Goal: Information Seeking & Learning: Learn about a topic

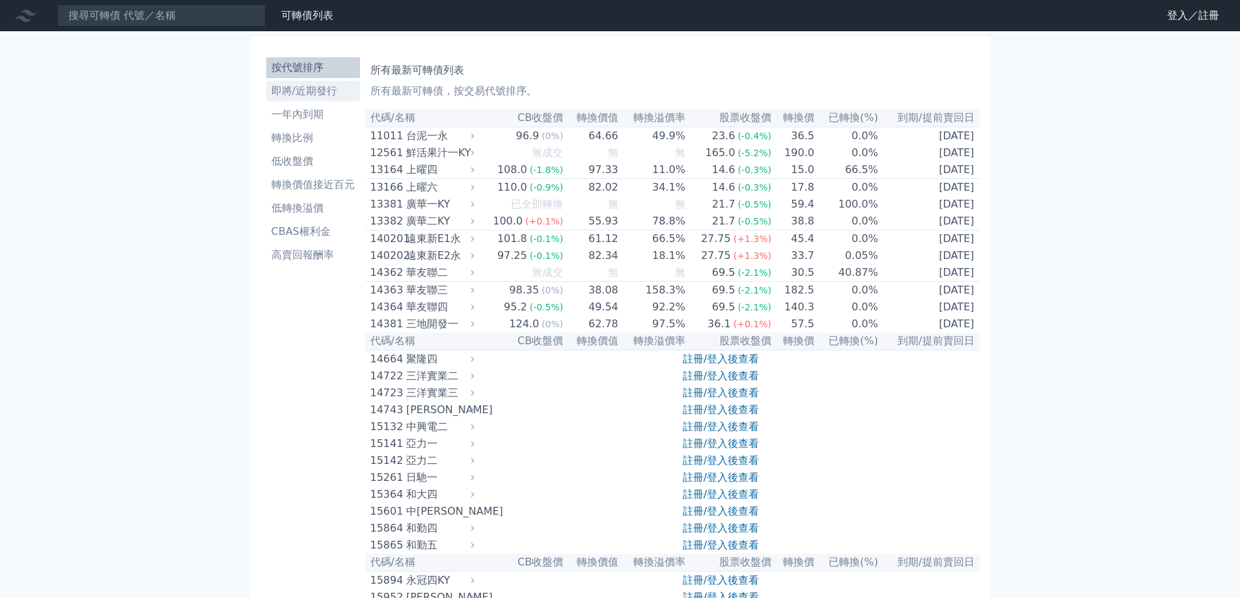
click at [318, 93] on li "即將/近期發行" at bounding box center [313, 91] width 94 height 16
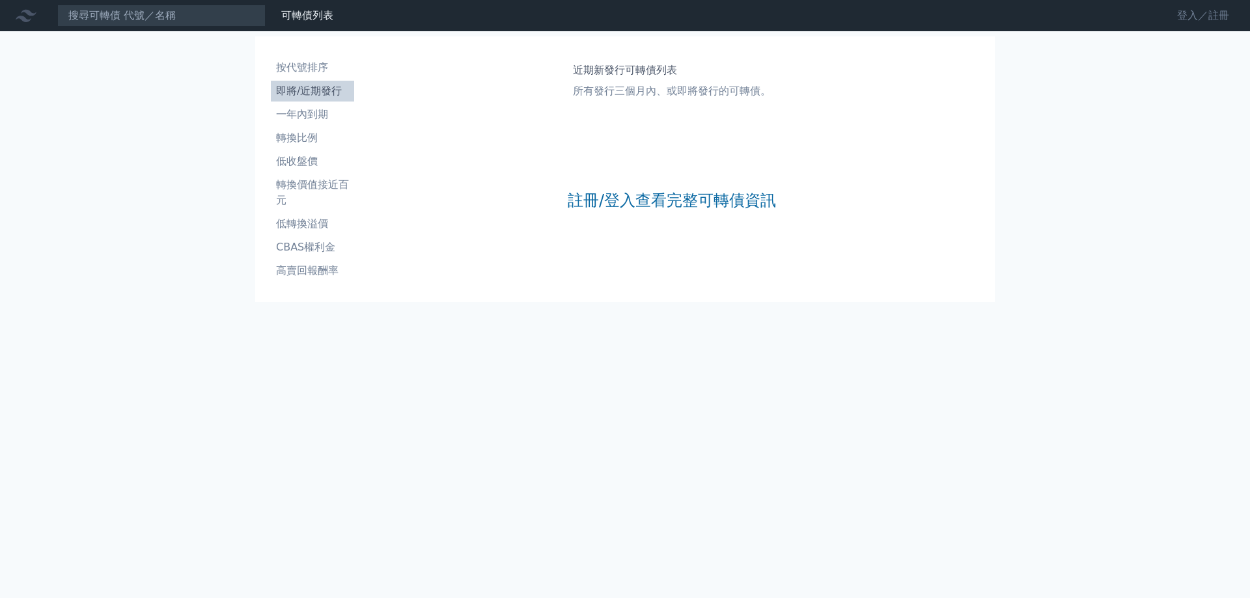
click at [1198, 19] on link "登入／註冊" at bounding box center [1202, 15] width 73 height 21
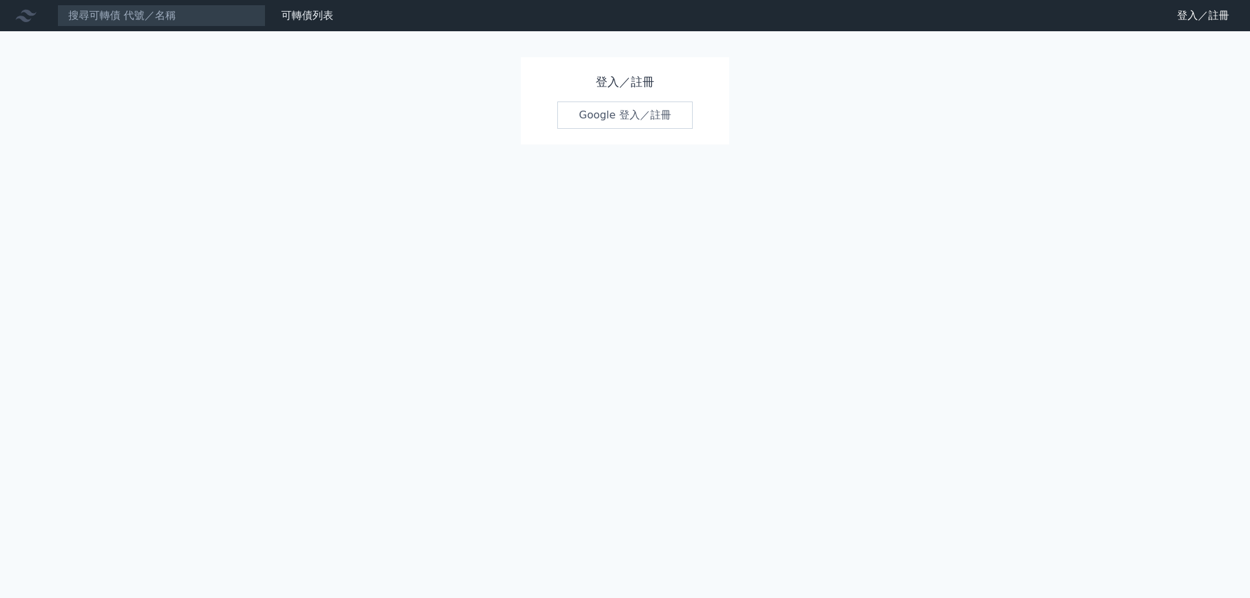
click at [663, 124] on link "Google 登入／註冊" at bounding box center [624, 115] width 135 height 27
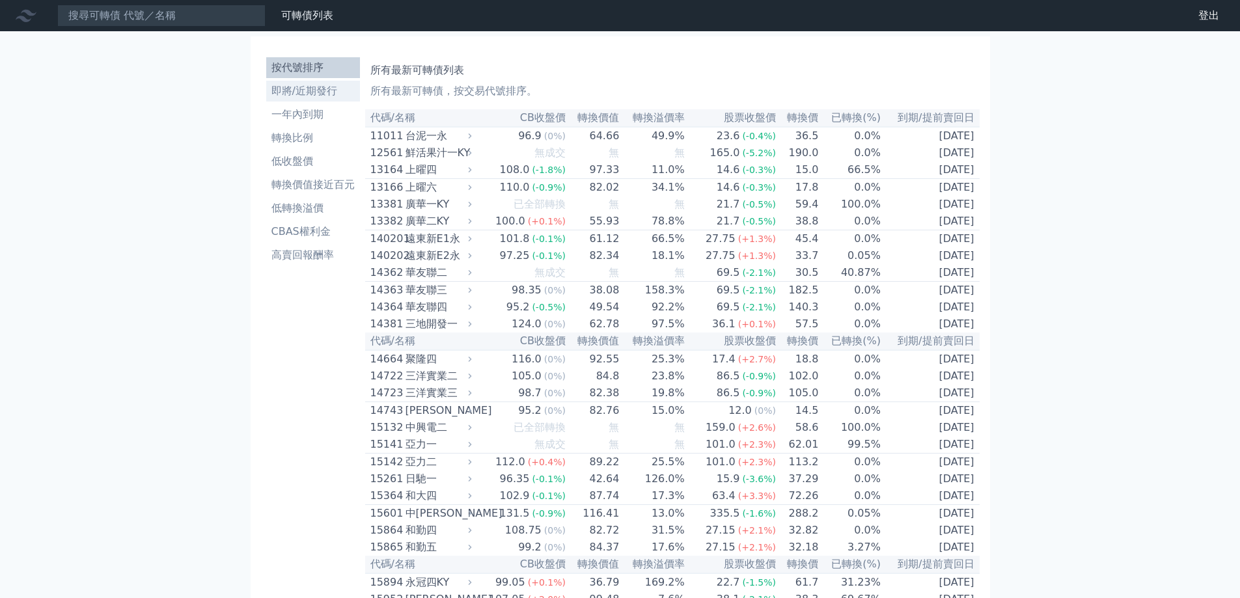
click at [318, 96] on li "即將/近期發行" at bounding box center [313, 91] width 94 height 16
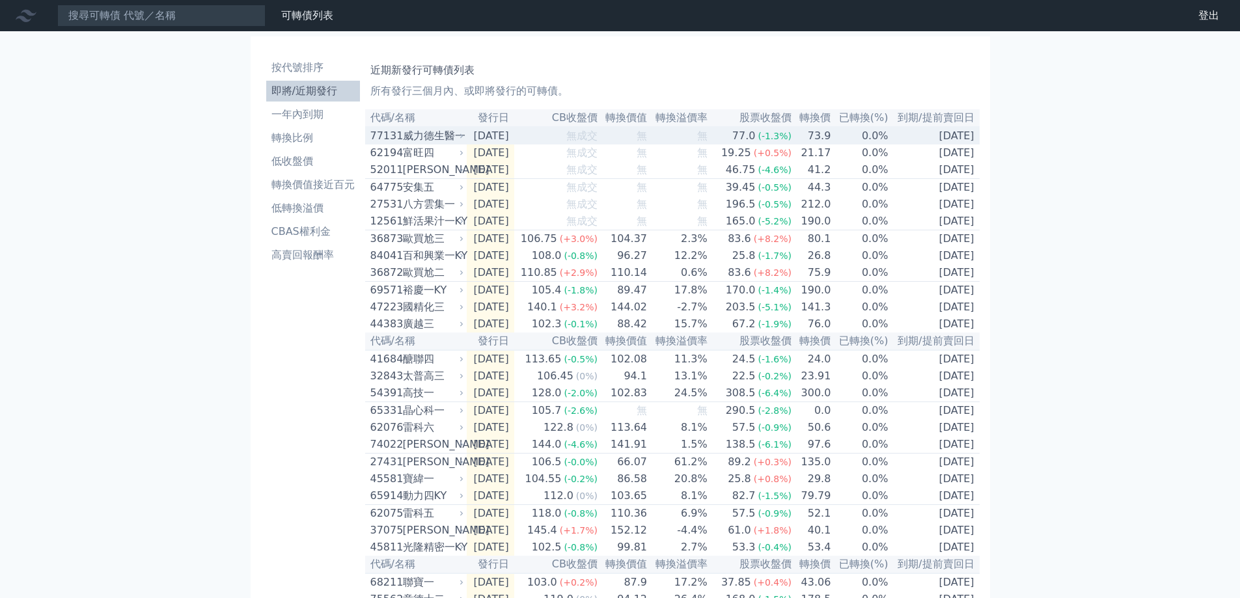
click at [434, 135] on div "威力德生醫一" at bounding box center [432, 136] width 59 height 16
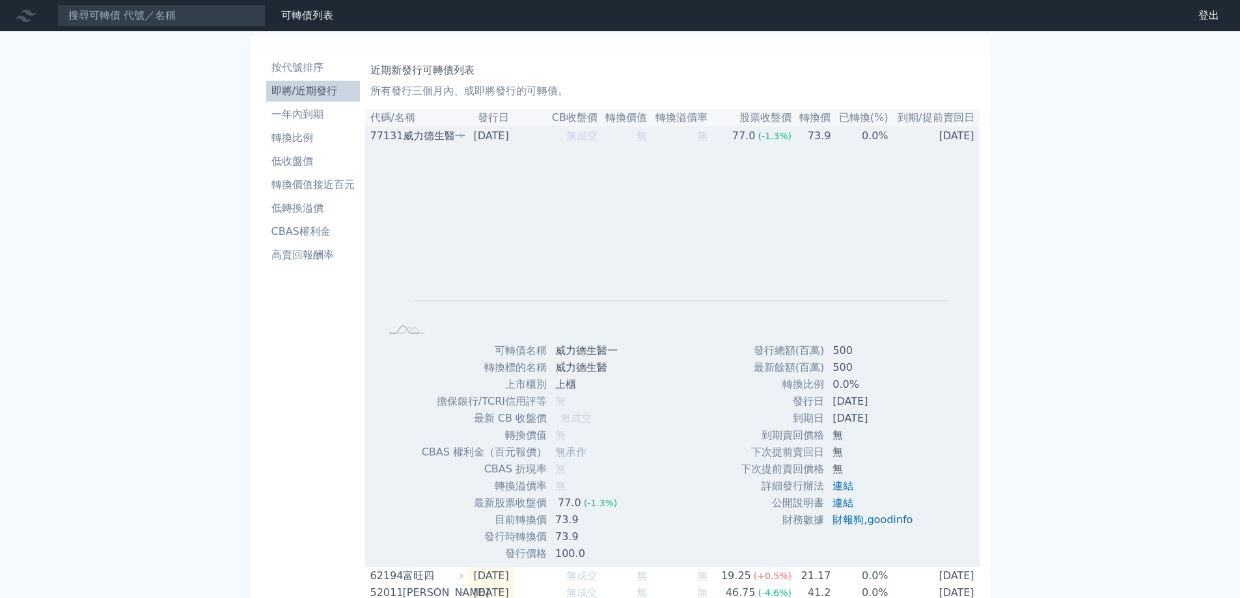
click at [434, 135] on div "威力德生醫一" at bounding box center [432, 136] width 59 height 16
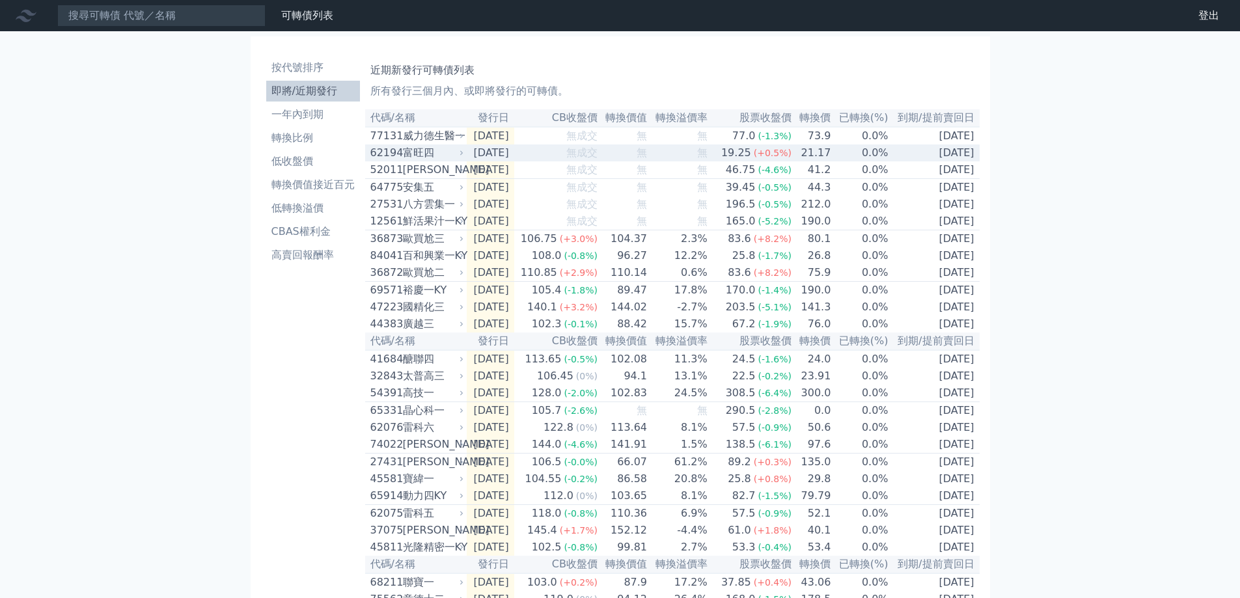
click at [420, 159] on div "富旺四" at bounding box center [432, 153] width 59 height 16
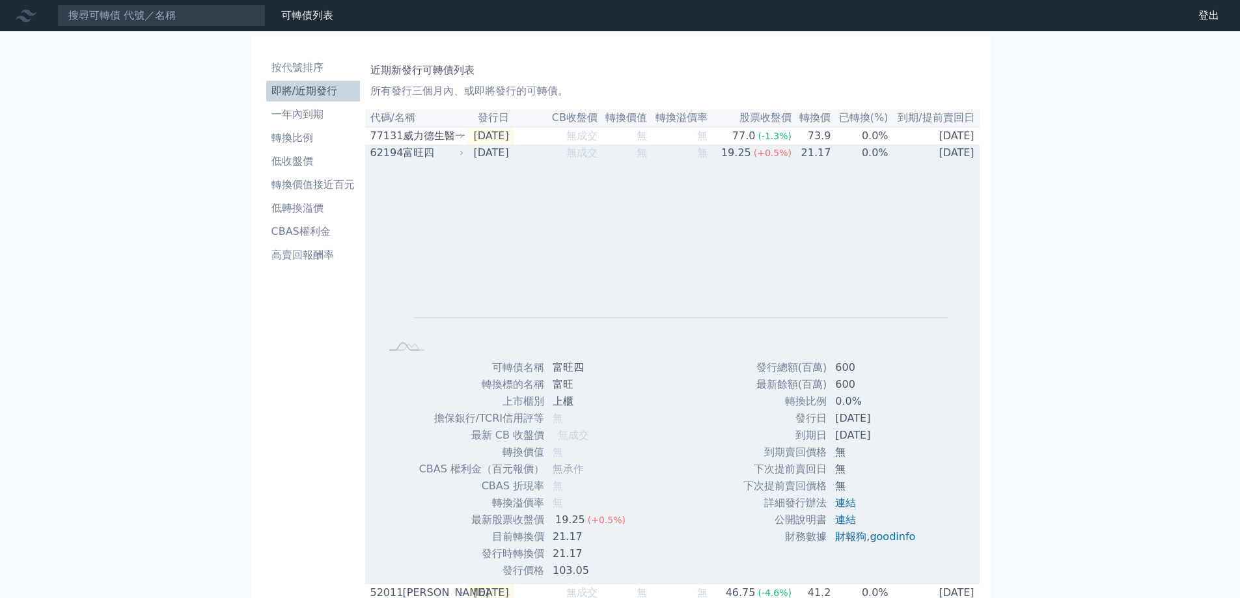
click at [420, 159] on div "富旺四" at bounding box center [432, 153] width 59 height 16
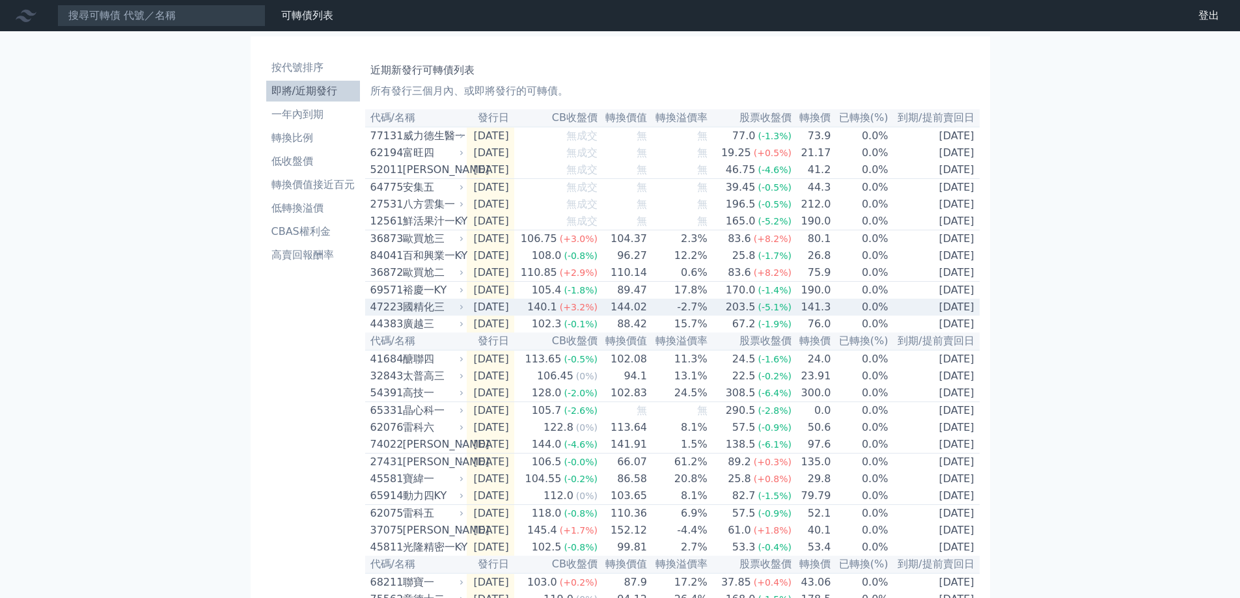
click at [560, 315] on div "140.1" at bounding box center [542, 307] width 35 height 16
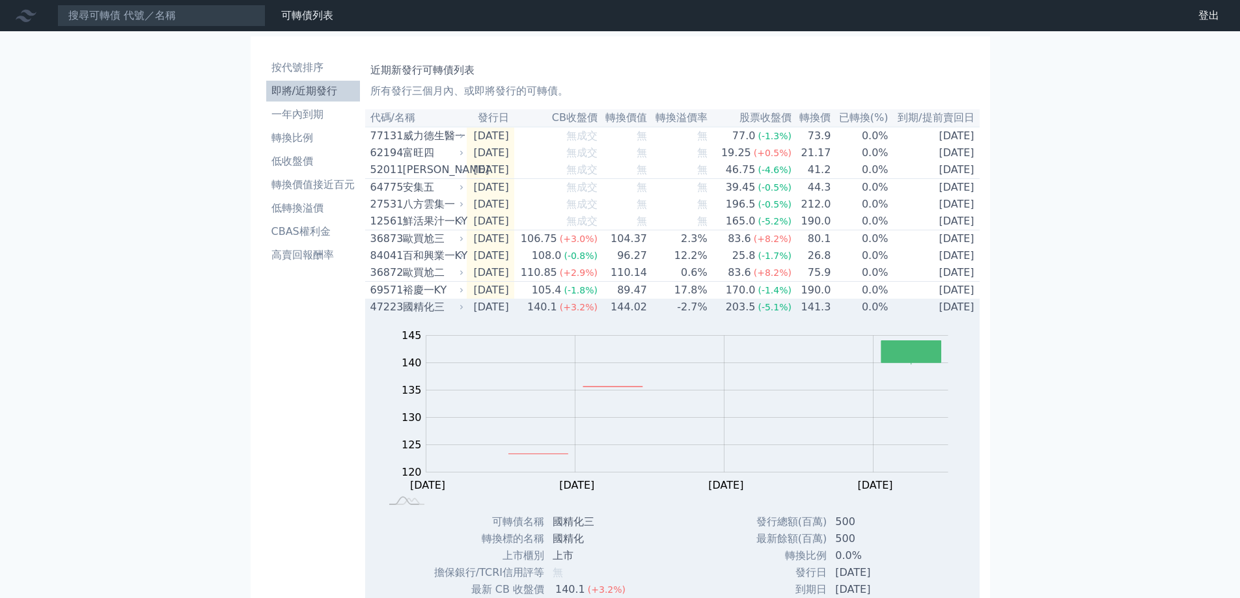
click at [384, 315] on div "47223" at bounding box center [384, 307] width 29 height 16
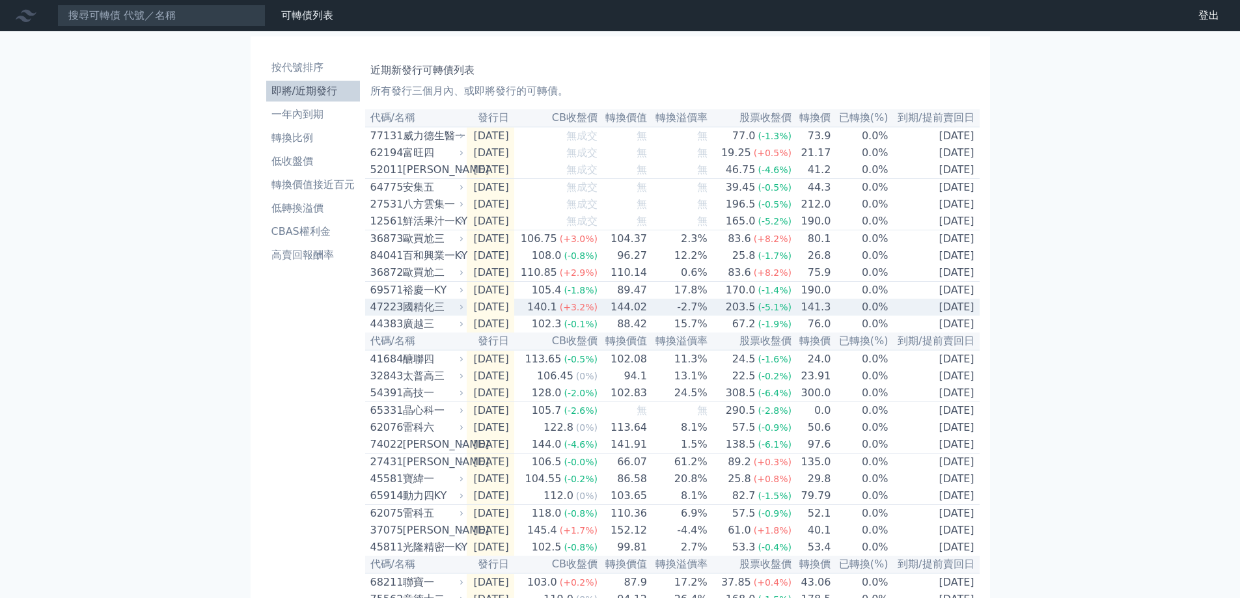
click at [389, 315] on div "47223" at bounding box center [384, 307] width 29 height 16
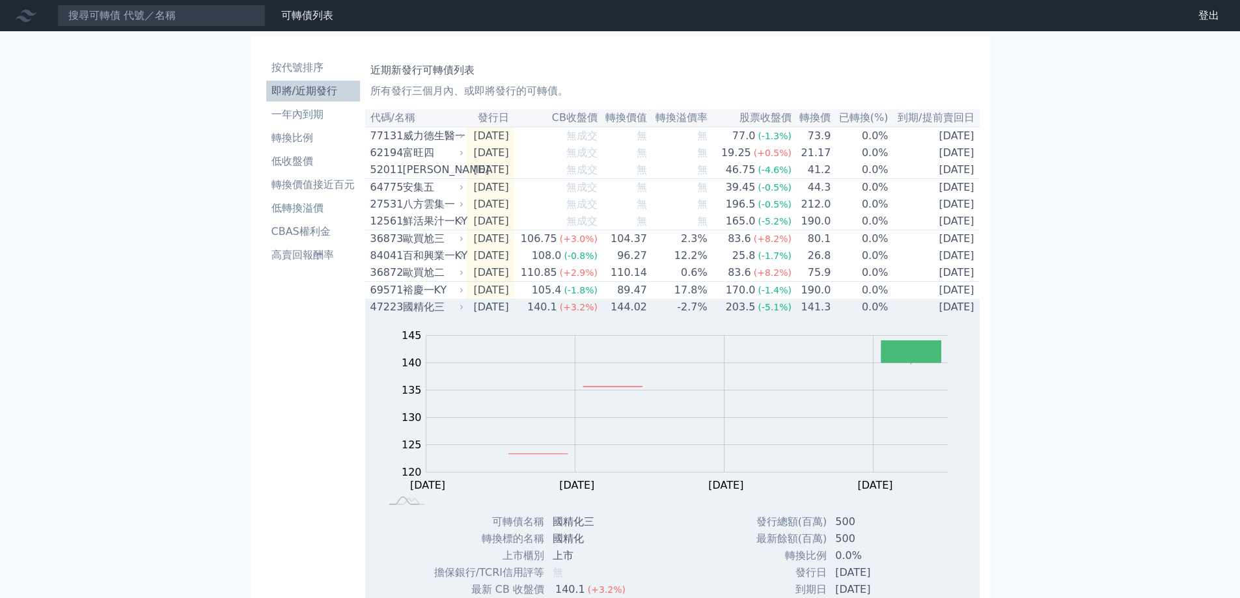
click at [415, 315] on div "國精化三" at bounding box center [432, 307] width 59 height 16
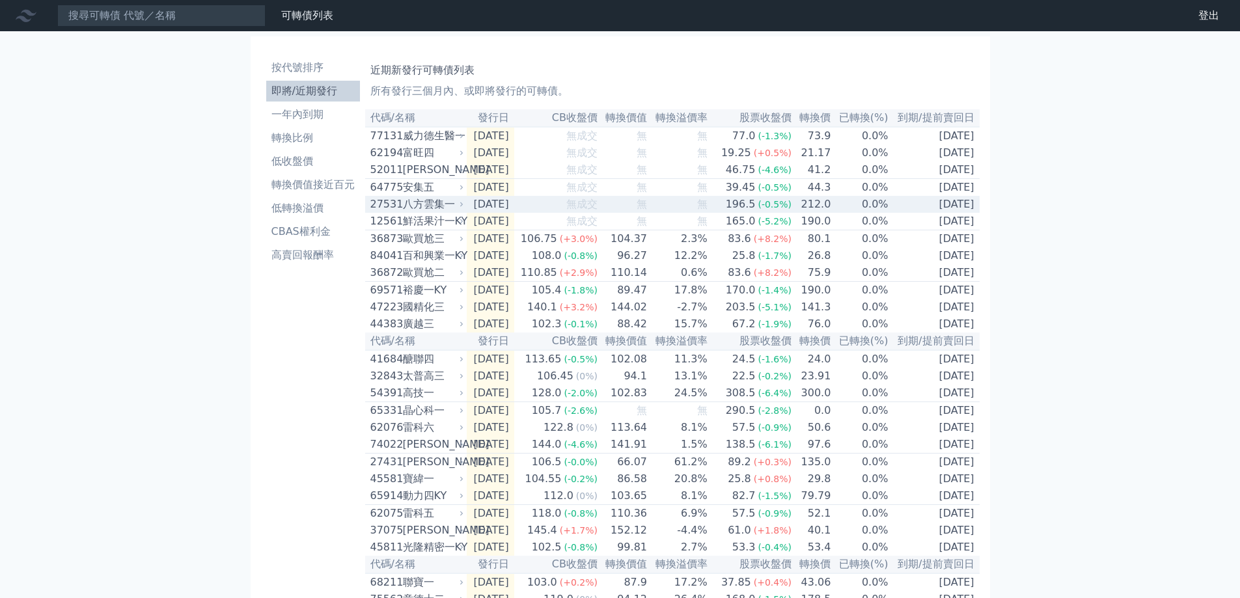
click at [441, 212] on div "八方雲集一" at bounding box center [432, 205] width 59 height 16
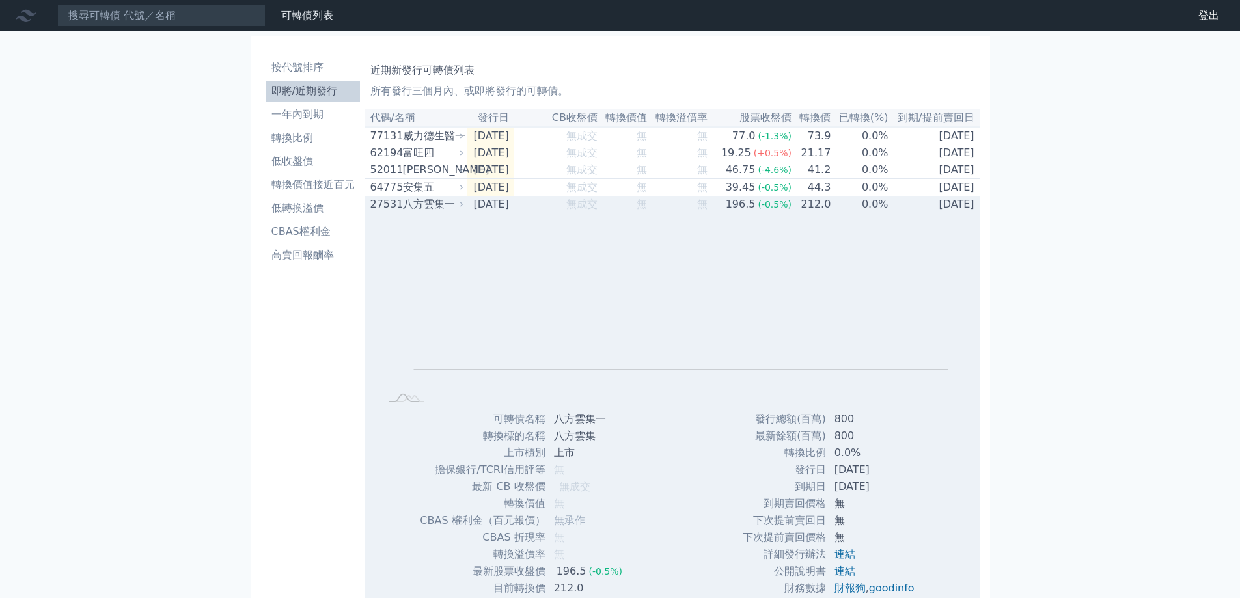
click at [441, 212] on div "八方雲集一" at bounding box center [432, 205] width 59 height 16
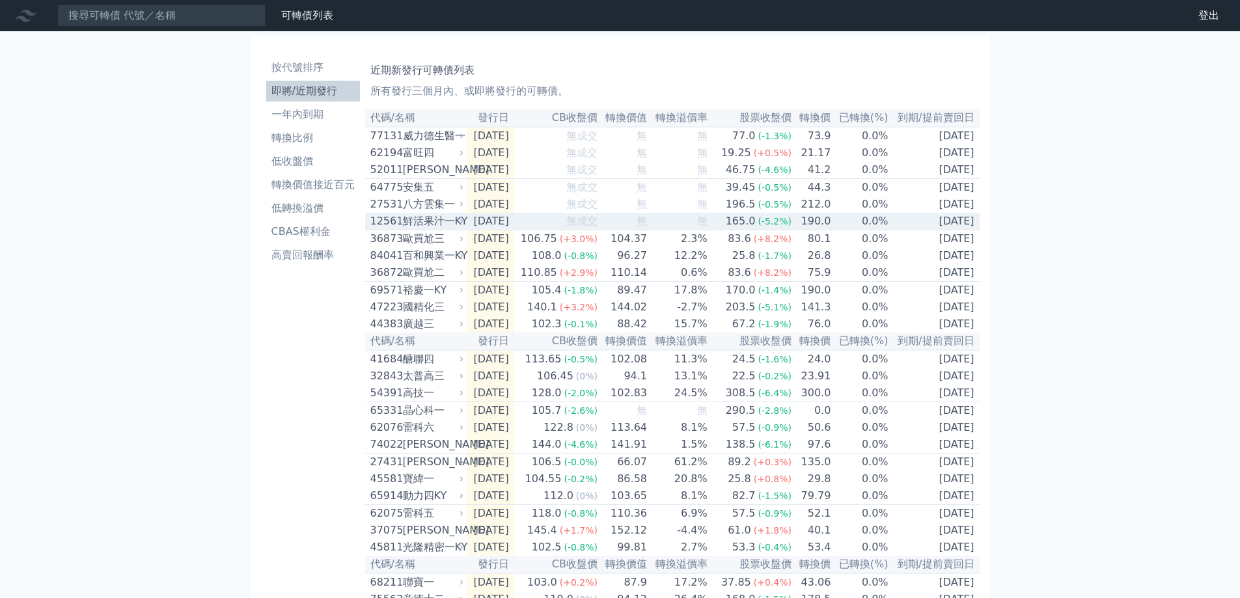
click at [436, 228] on div "鮮活果汁一KY" at bounding box center [432, 221] width 59 height 16
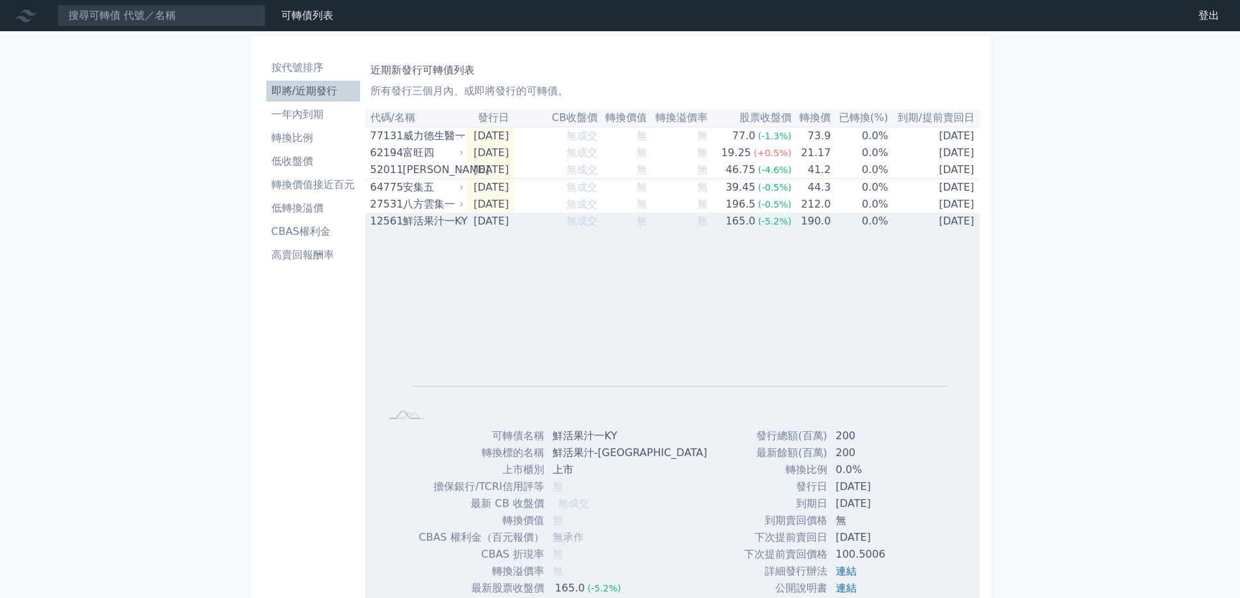
click at [436, 228] on div "鮮活果汁一KY" at bounding box center [432, 221] width 59 height 16
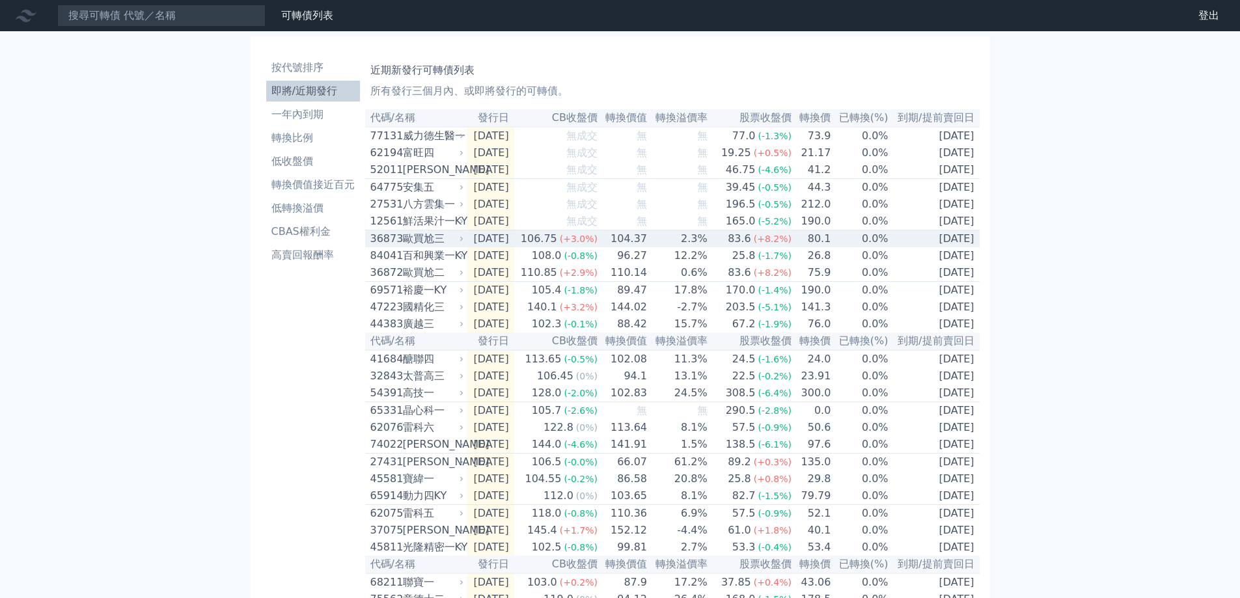
click at [437, 247] on div "歐買尬三" at bounding box center [432, 239] width 59 height 16
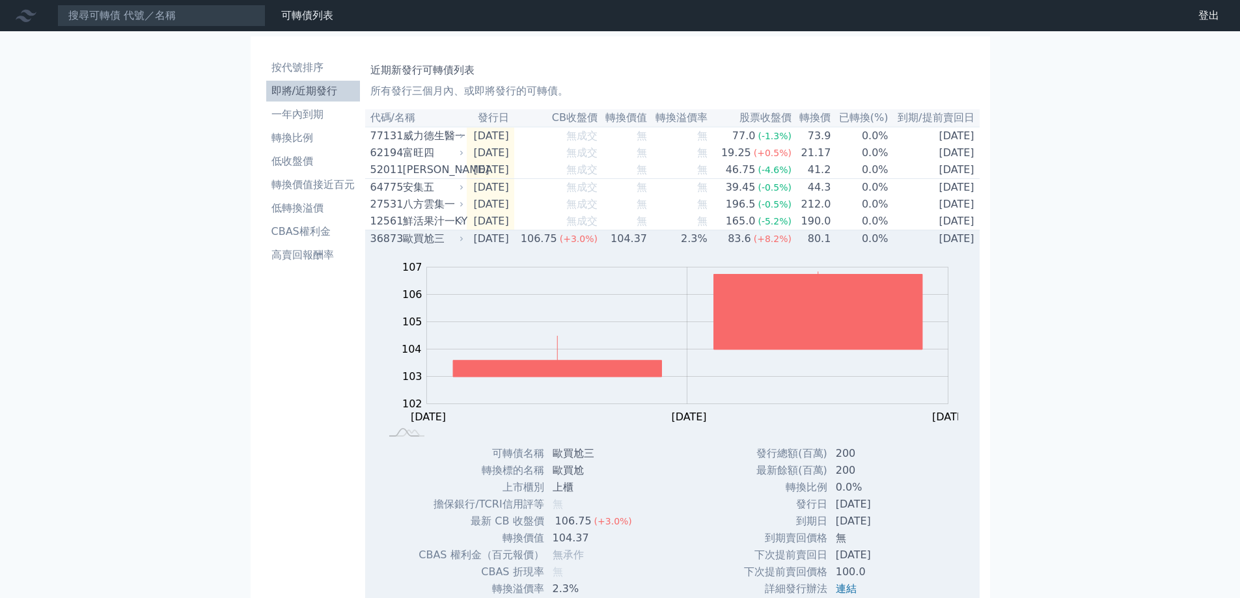
click at [437, 247] on div "歐買尬三" at bounding box center [432, 239] width 59 height 16
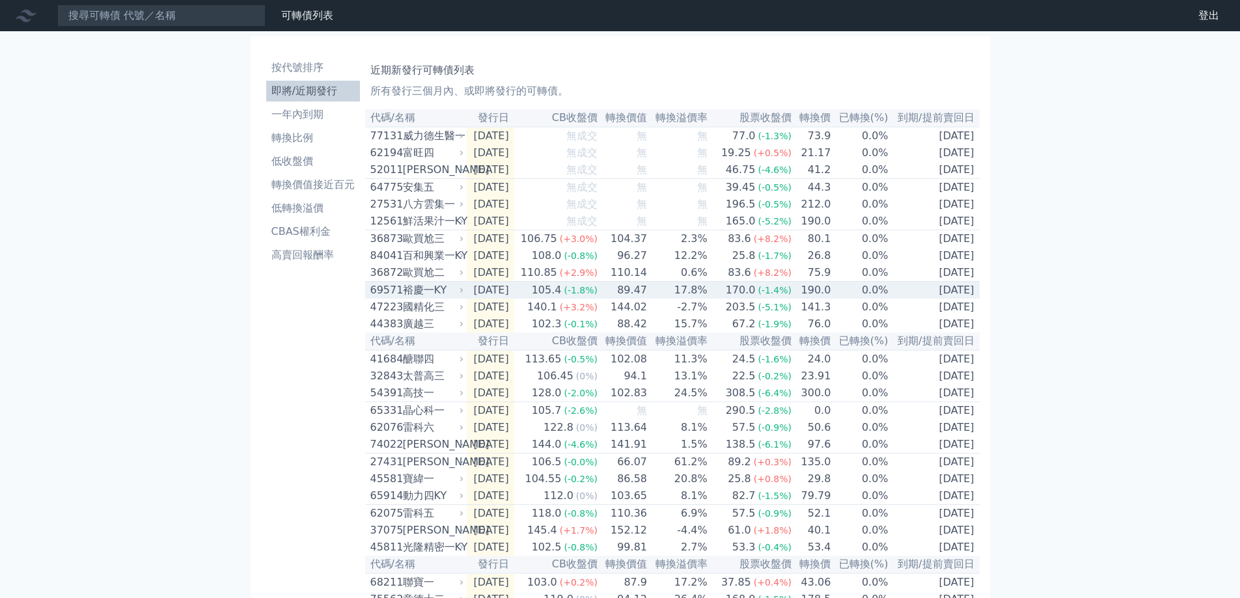
click at [428, 298] on div "裕慶一KY" at bounding box center [432, 290] width 59 height 16
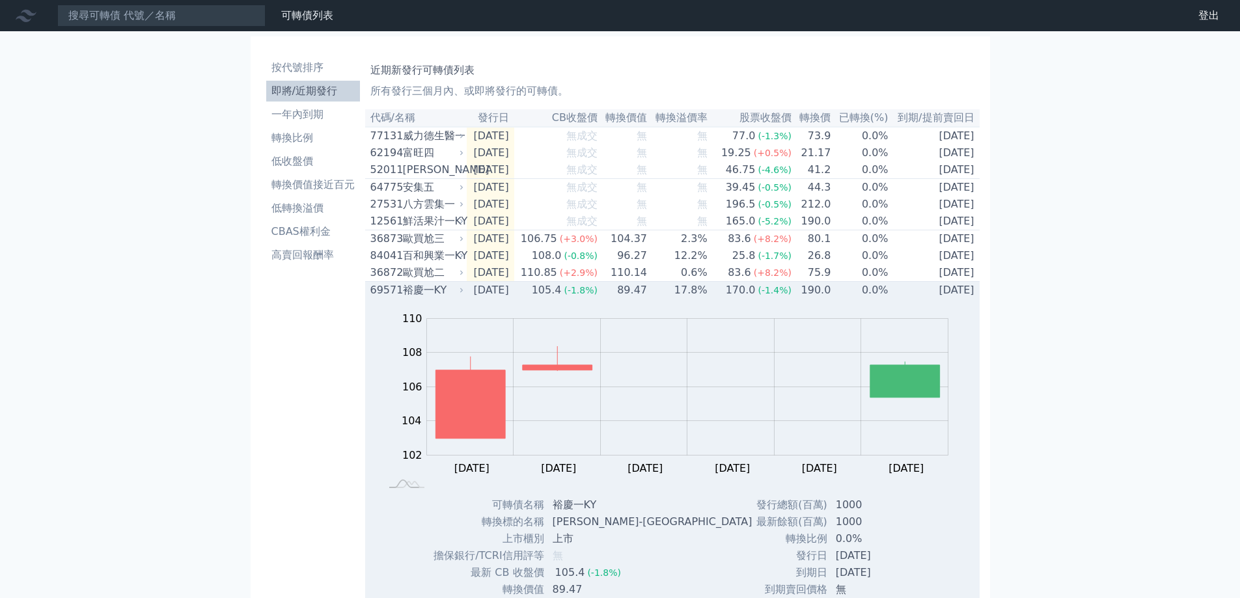
click at [428, 298] on div "裕慶一KY" at bounding box center [432, 290] width 59 height 16
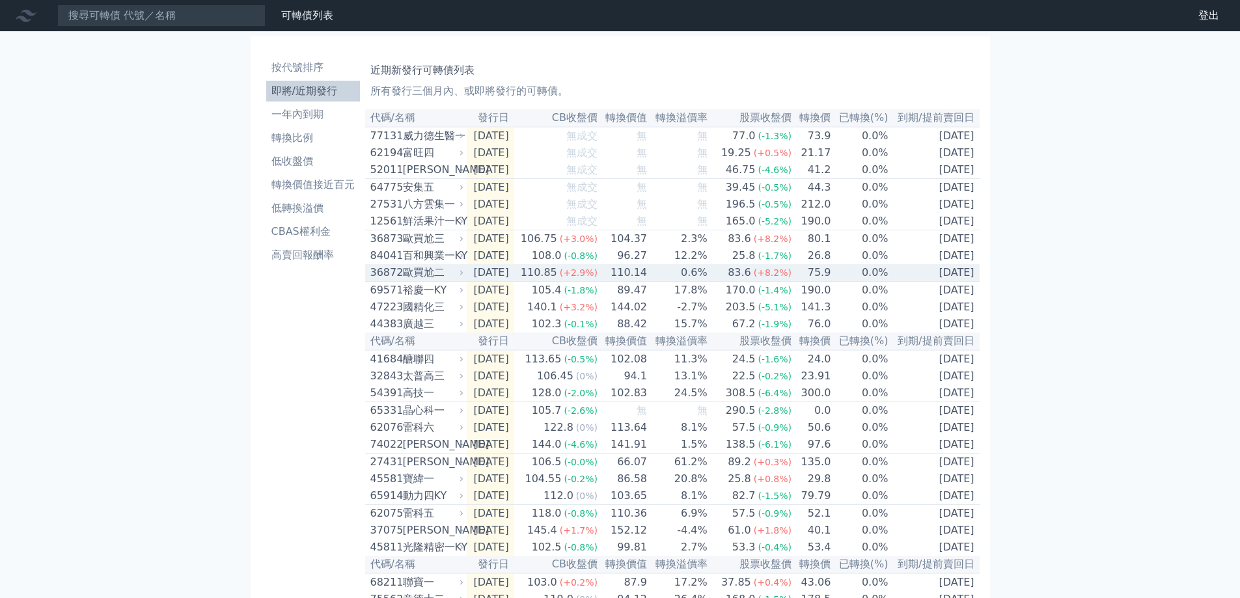
click at [400, 281] on div "36872" at bounding box center [384, 273] width 29 height 16
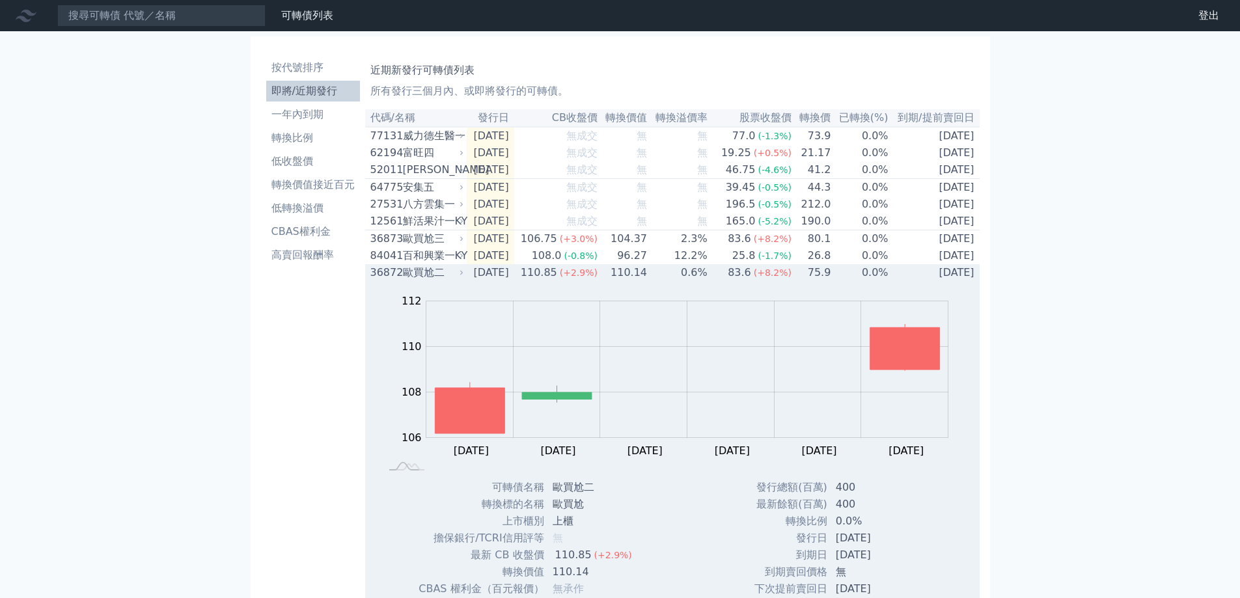
click at [400, 281] on div "36872" at bounding box center [384, 273] width 29 height 16
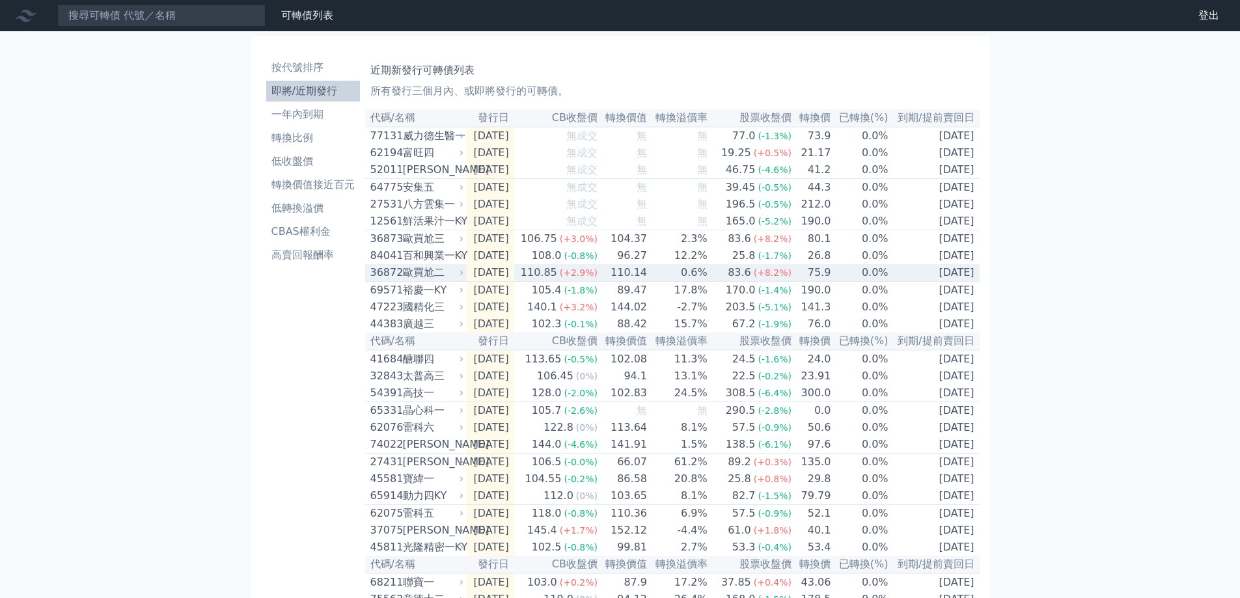
click at [400, 281] on div "36872" at bounding box center [384, 273] width 29 height 16
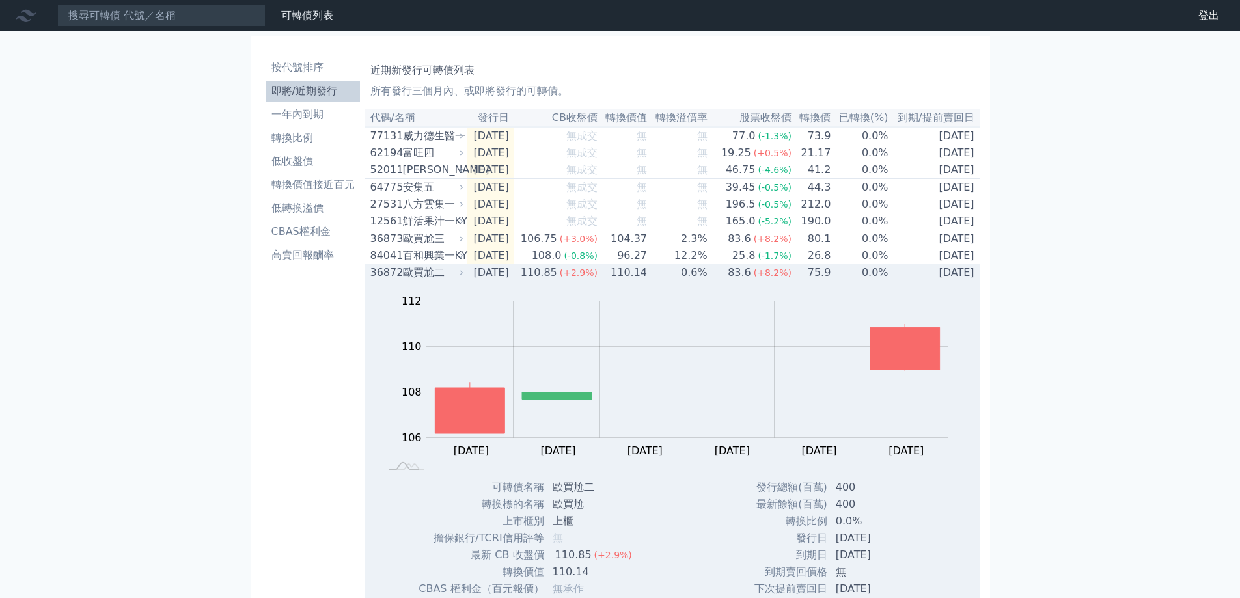
click at [400, 281] on div "36872" at bounding box center [384, 273] width 29 height 16
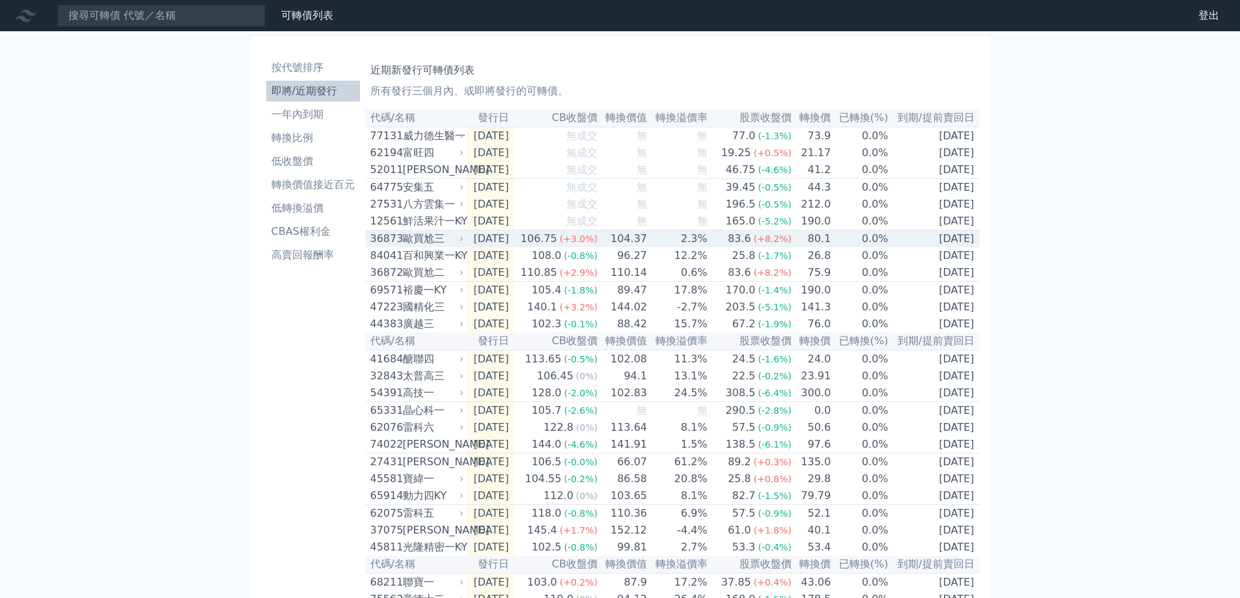
click at [411, 247] on div "歐買尬三" at bounding box center [432, 239] width 59 height 16
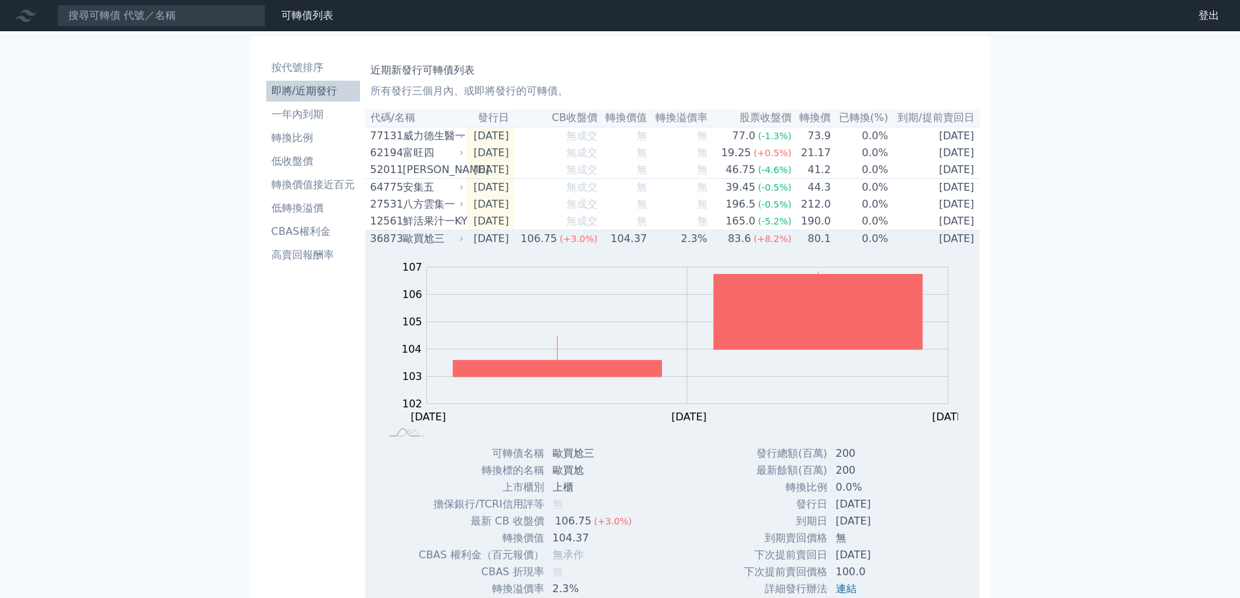
click at [411, 247] on div "歐買尬三" at bounding box center [432, 239] width 59 height 16
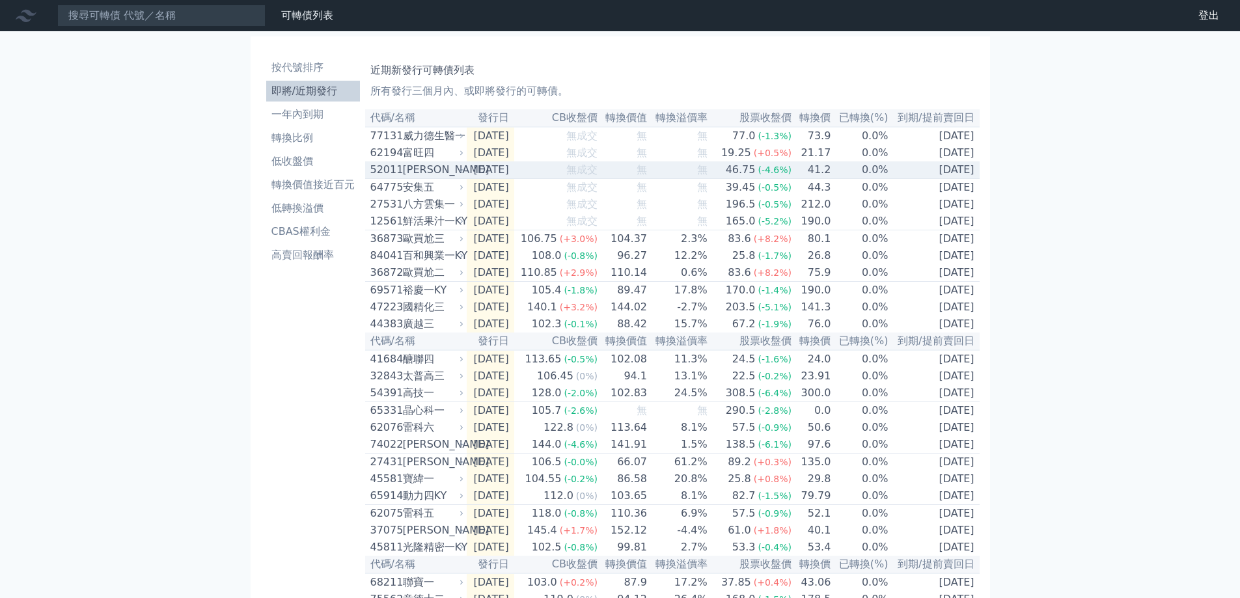
click at [409, 176] on div "[PERSON_NAME]" at bounding box center [432, 170] width 59 height 16
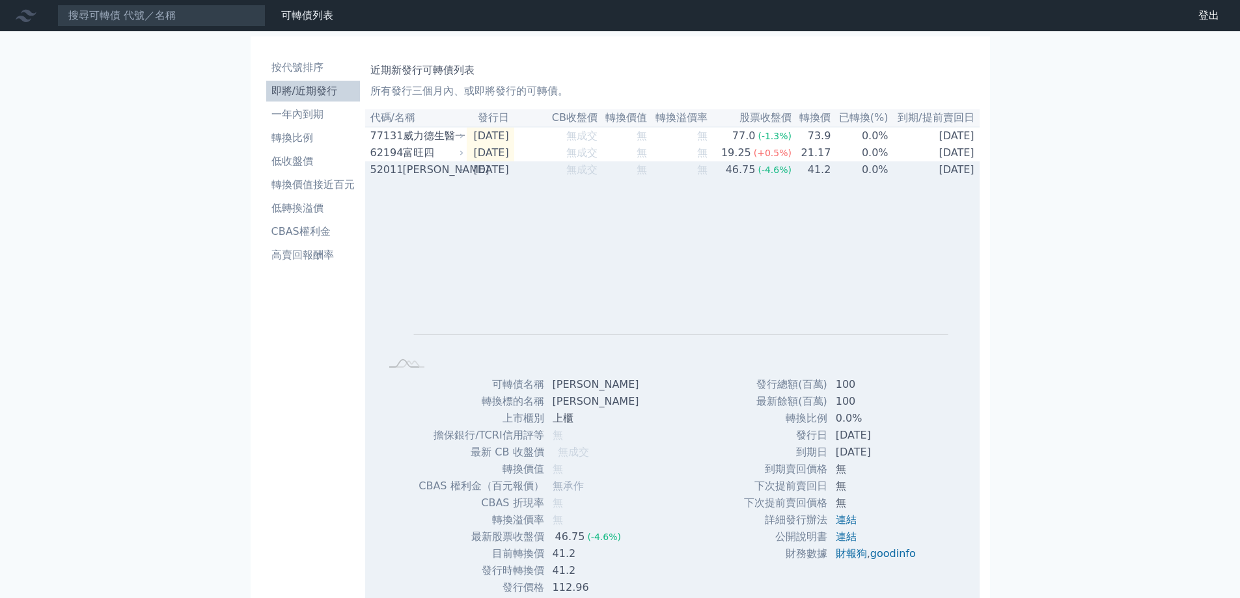
click at [409, 176] on div "[PERSON_NAME]" at bounding box center [432, 170] width 59 height 16
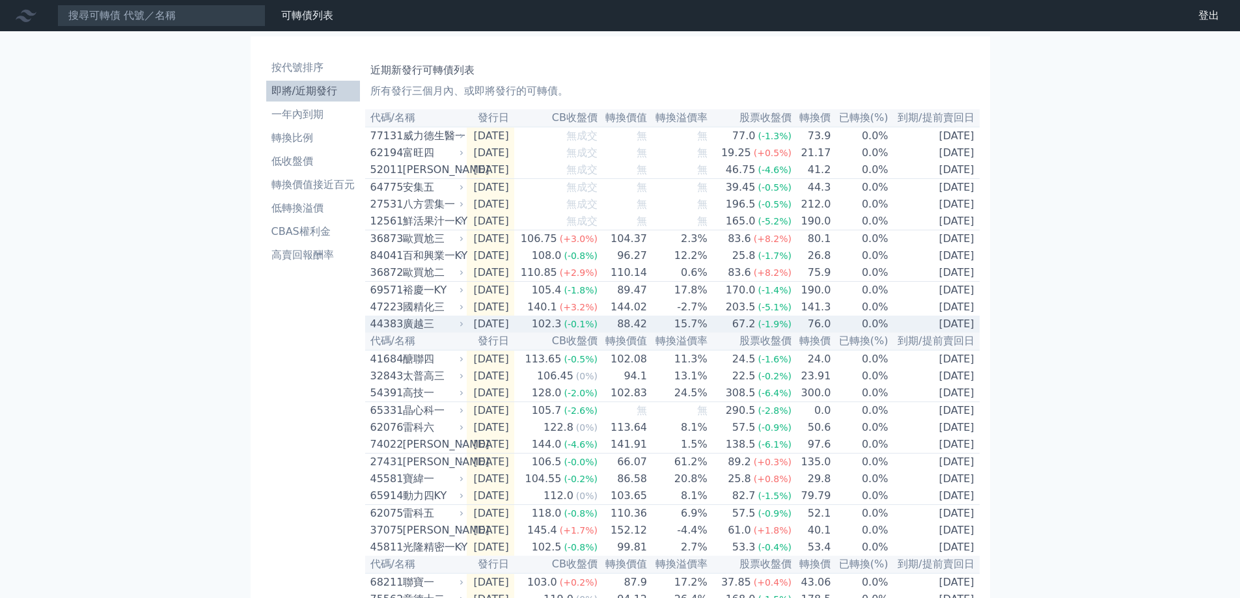
click at [444, 332] on div "廣越三" at bounding box center [432, 324] width 59 height 16
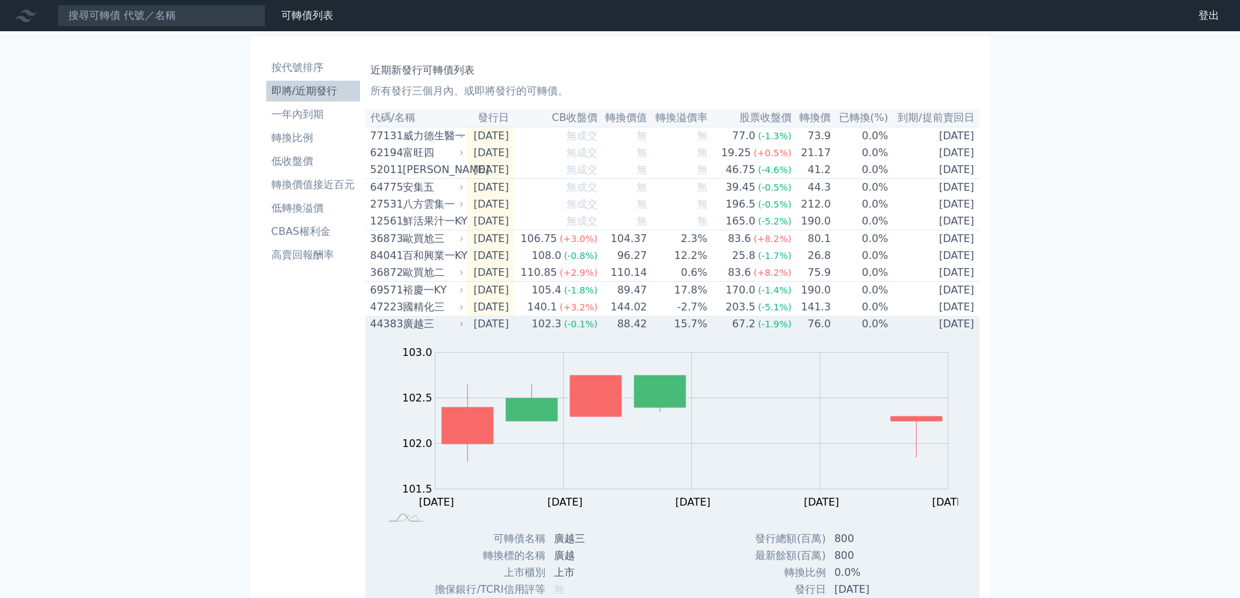
click at [444, 332] on div "廣越三" at bounding box center [432, 324] width 59 height 16
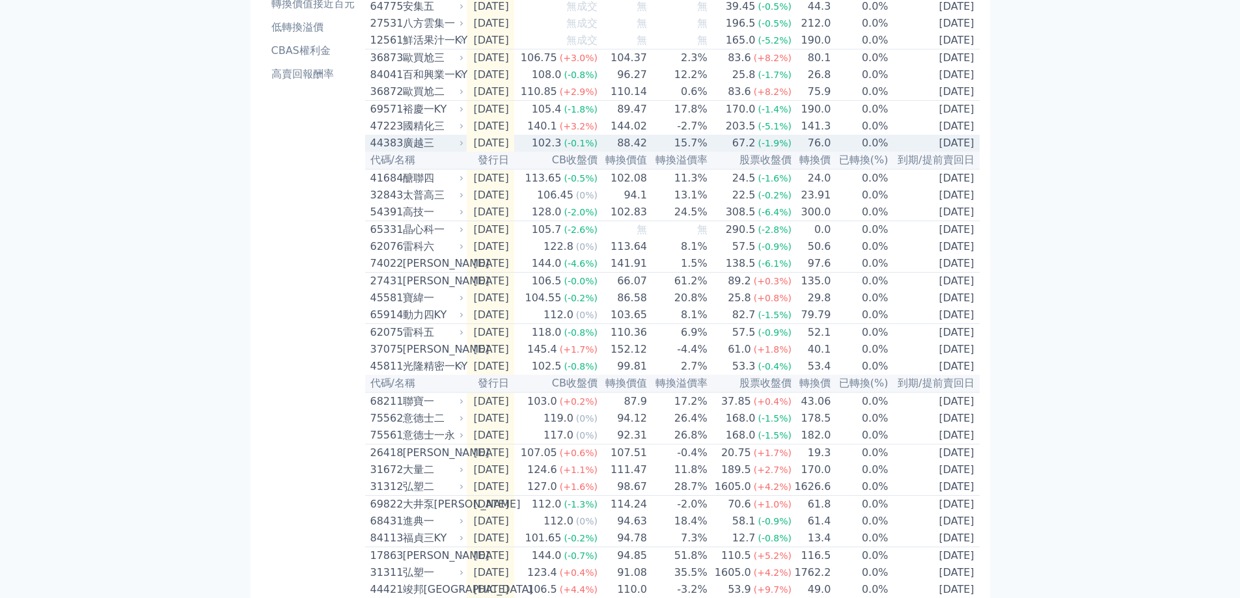
scroll to position [195, 0]
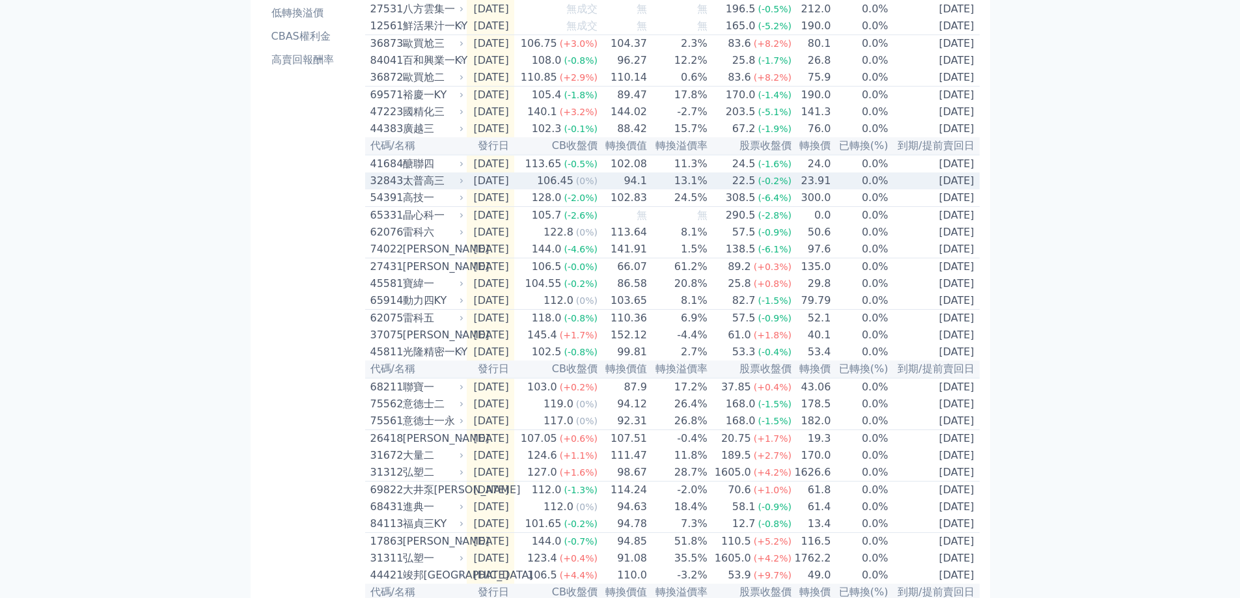
click at [427, 189] on div "太普高三" at bounding box center [432, 181] width 59 height 16
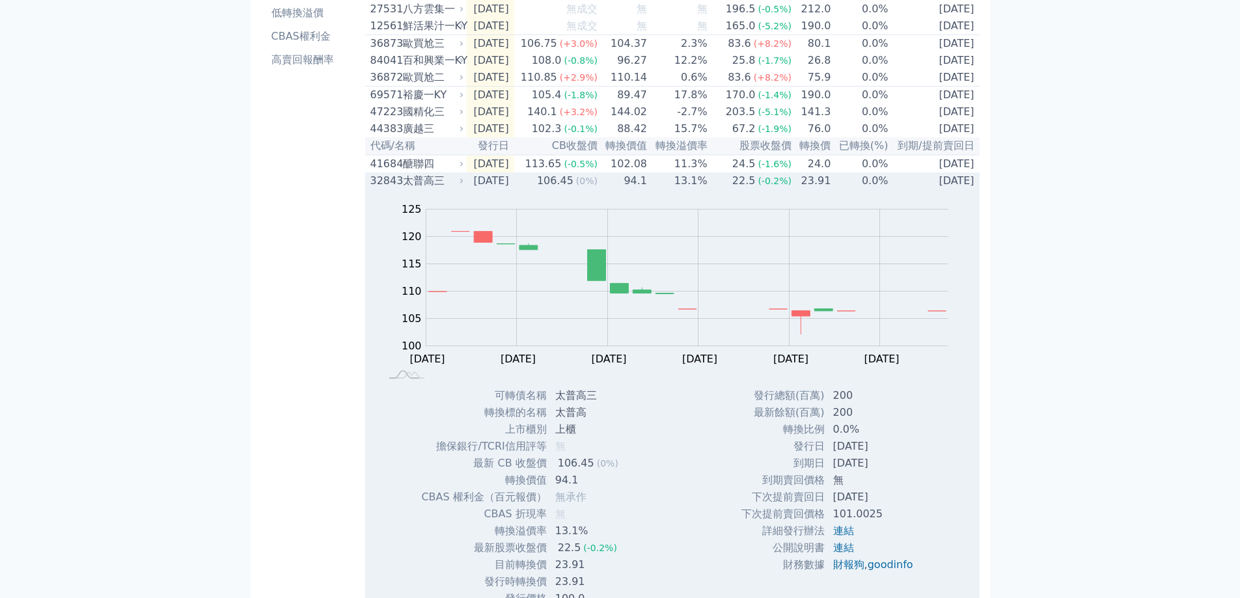
click at [427, 189] on div "太普高三" at bounding box center [432, 181] width 59 height 16
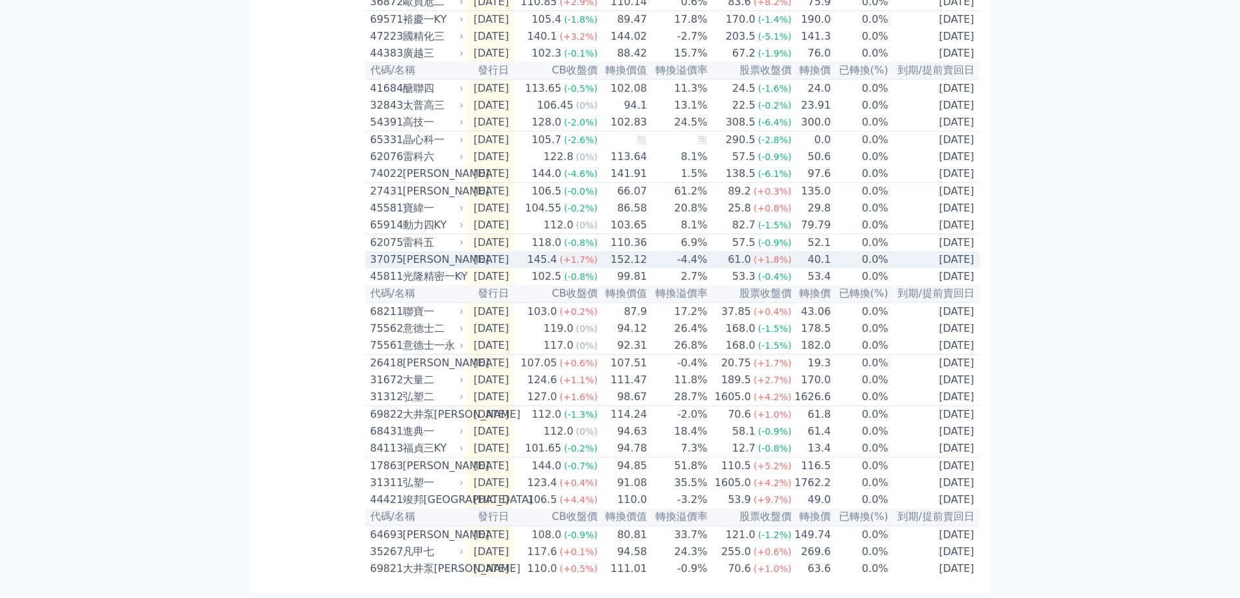
scroll to position [327, 0]
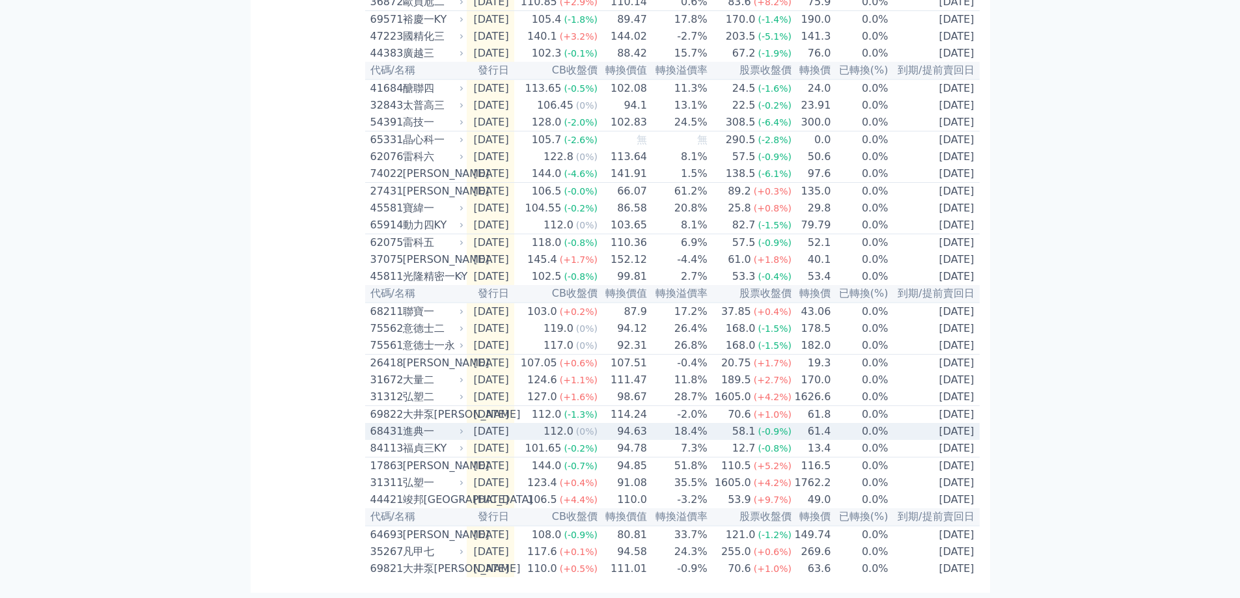
click at [423, 424] on div "進典一" at bounding box center [432, 432] width 59 height 16
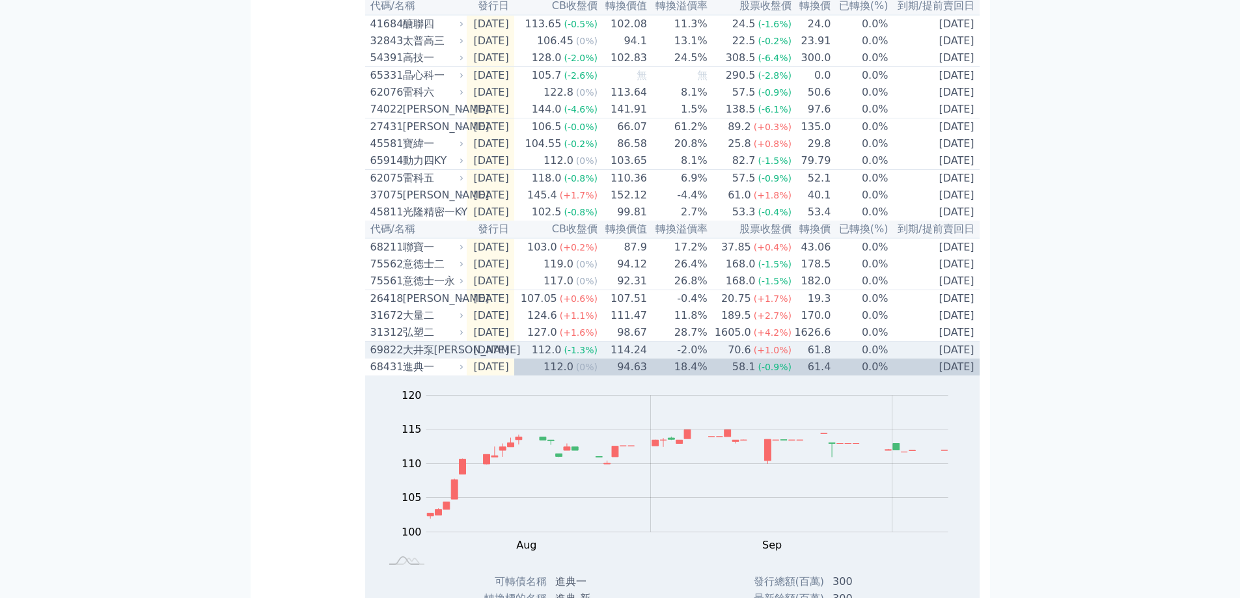
scroll to position [522, 0]
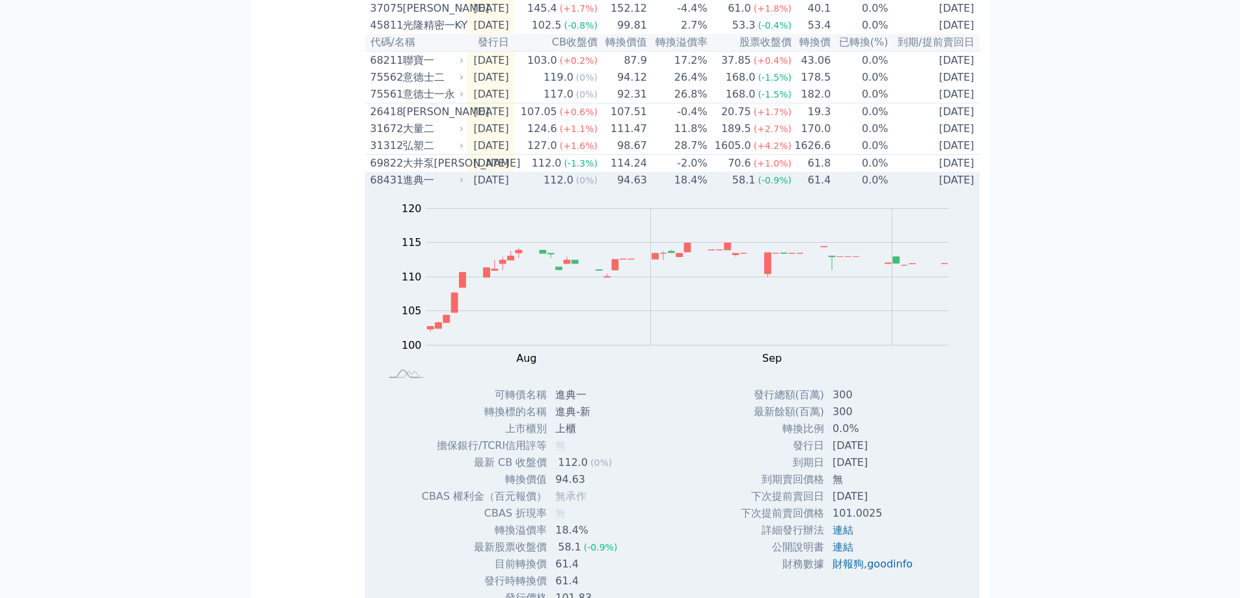
click at [403, 188] on div "進典一" at bounding box center [432, 180] width 59 height 16
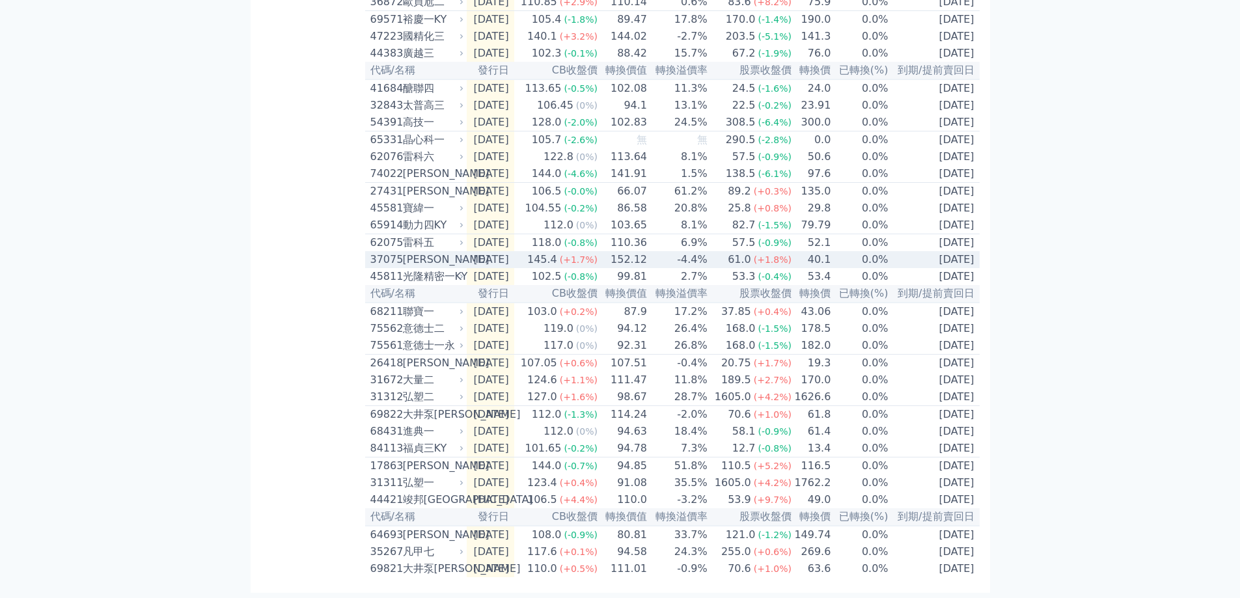
scroll to position [327, 0]
